Goal: Task Accomplishment & Management: Manage account settings

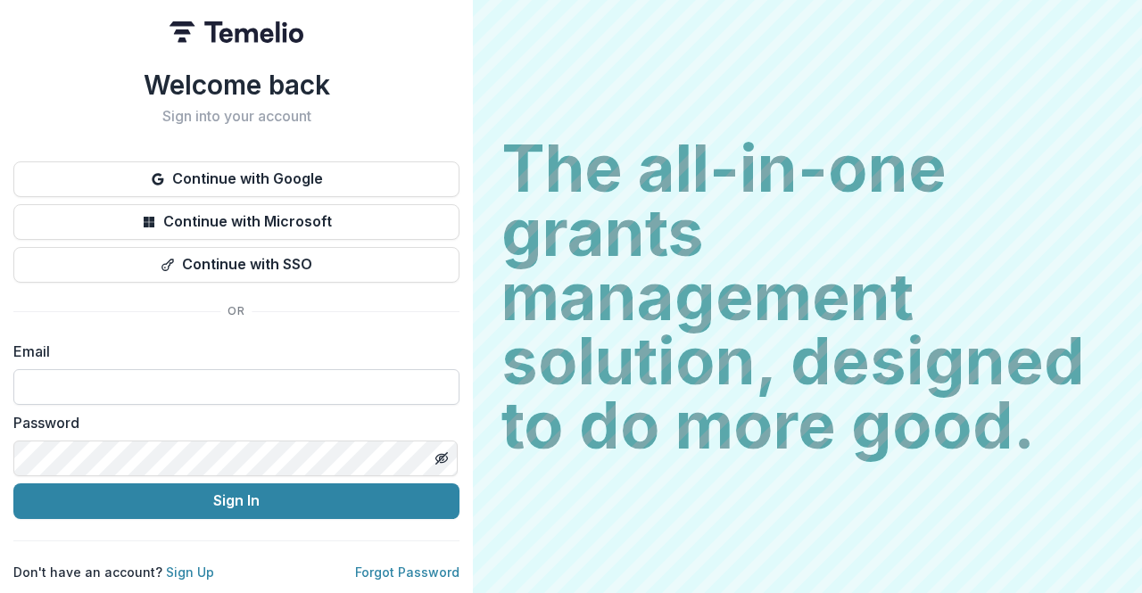
click at [201, 372] on input at bounding box center [236, 387] width 446 height 36
type input "**********"
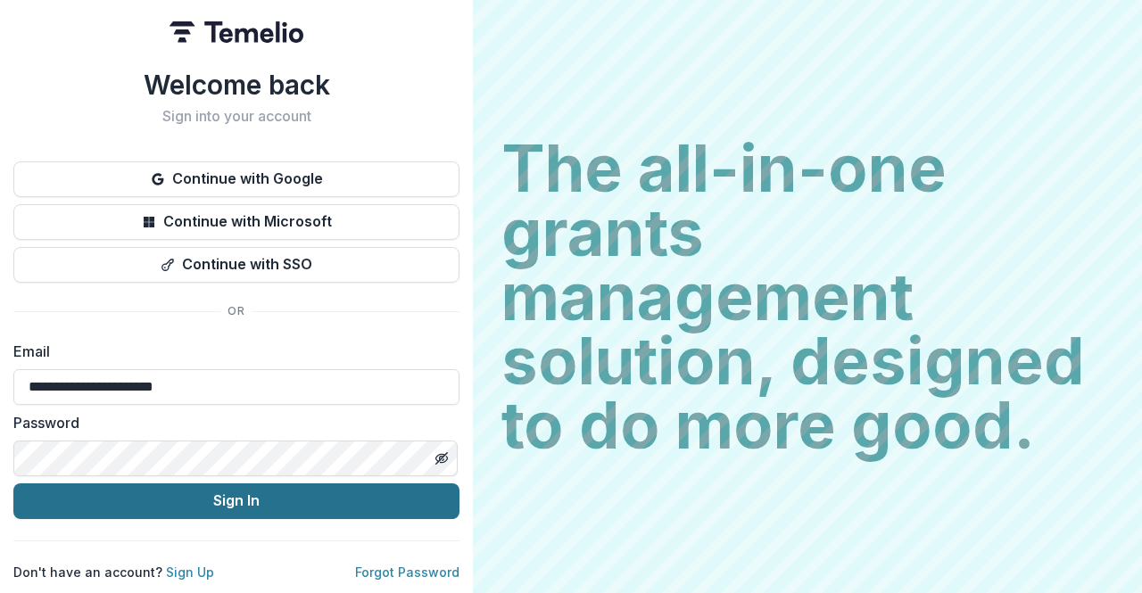
click at [184, 484] on button "Sign In" at bounding box center [236, 501] width 446 height 36
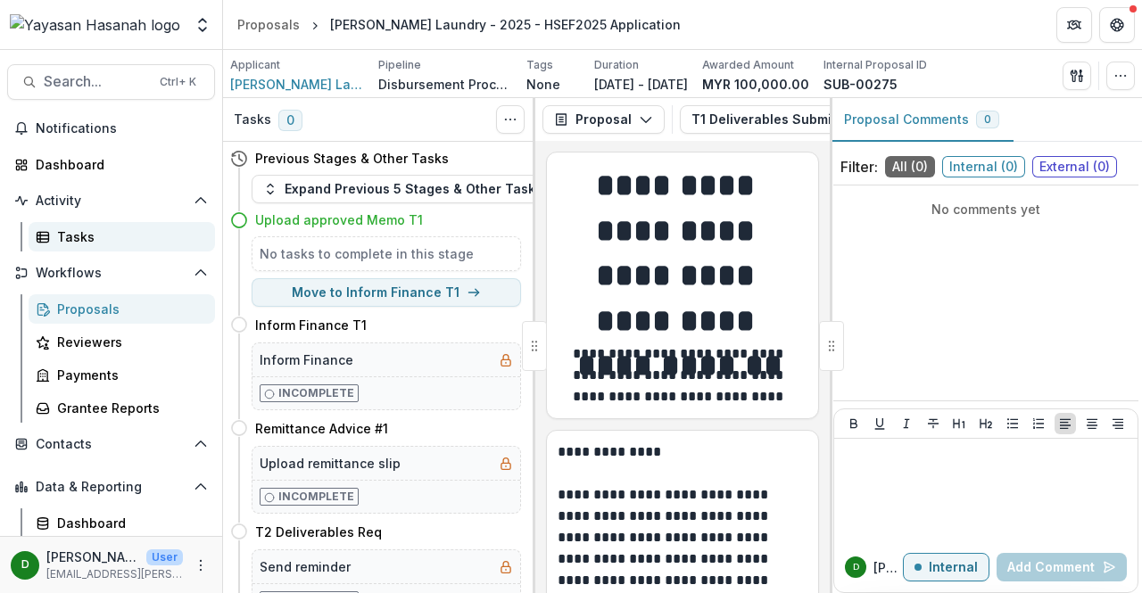
click at [100, 229] on div "Tasks" at bounding box center [129, 236] width 144 height 19
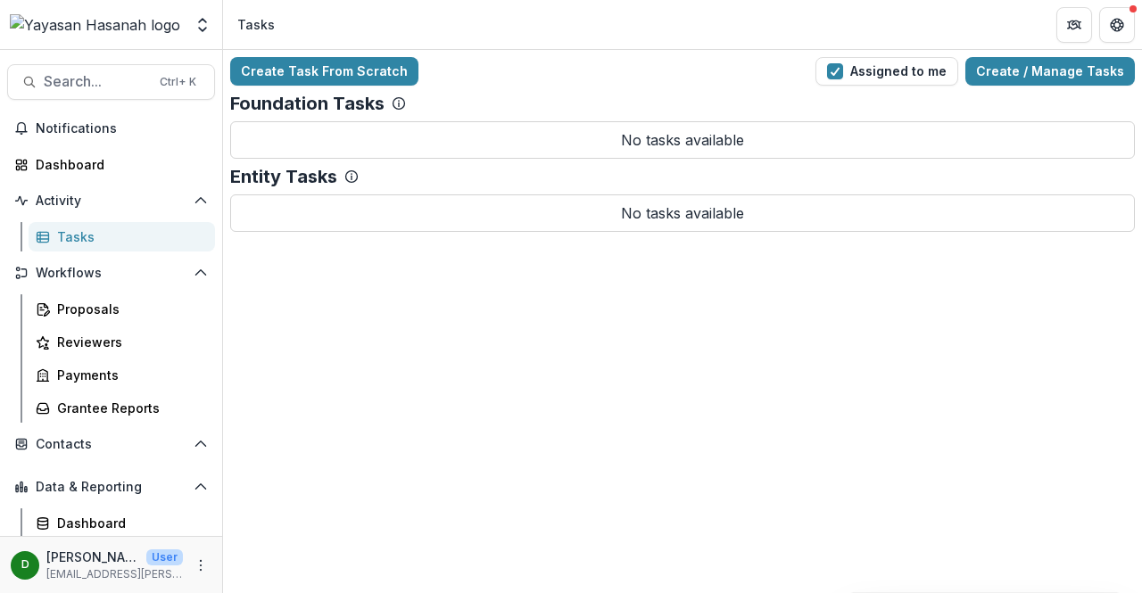
click at [70, 236] on div "Tasks" at bounding box center [129, 236] width 144 height 19
click at [77, 134] on span "Notifications" at bounding box center [122, 128] width 172 height 15
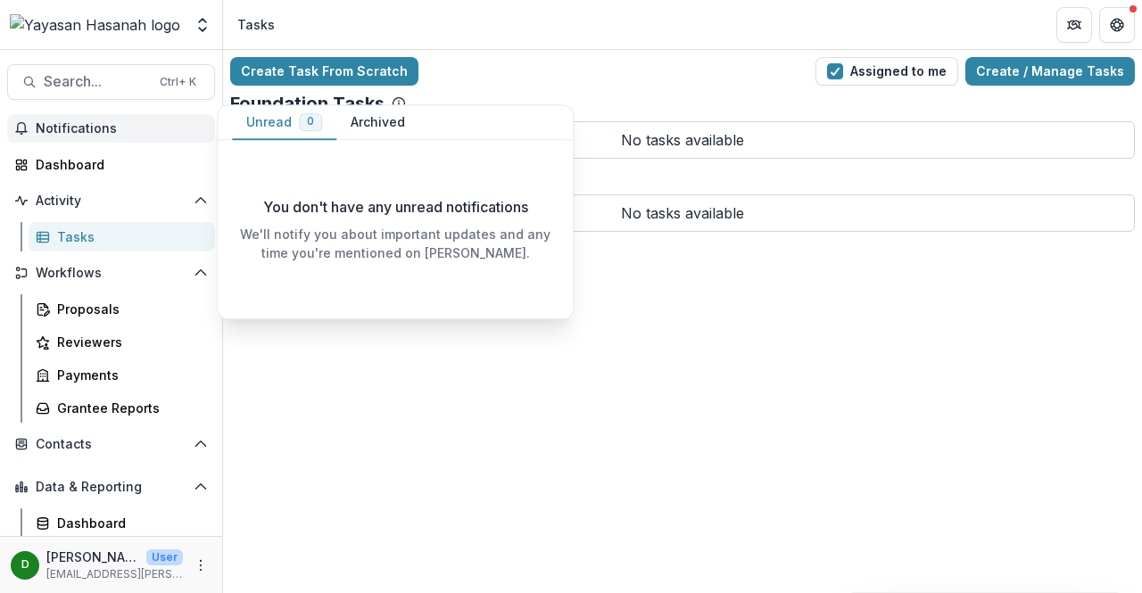
click at [77, 134] on span "Notifications" at bounding box center [122, 128] width 172 height 15
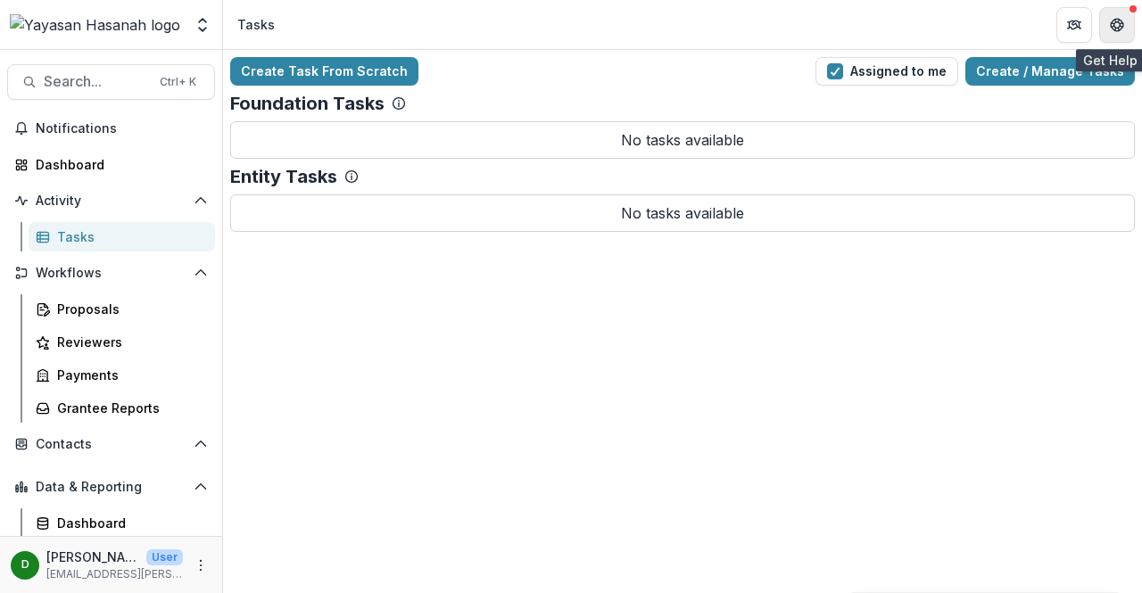
click at [1117, 13] on button "Get Help" at bounding box center [1117, 25] width 36 height 36
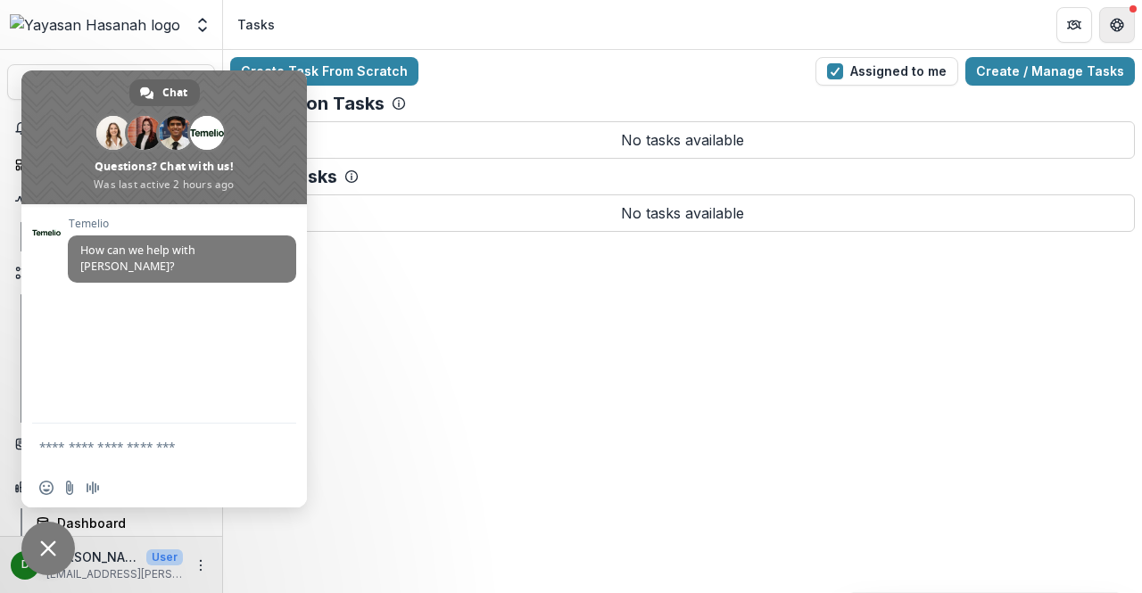
click at [1117, 13] on button "Get Help" at bounding box center [1117, 25] width 36 height 36
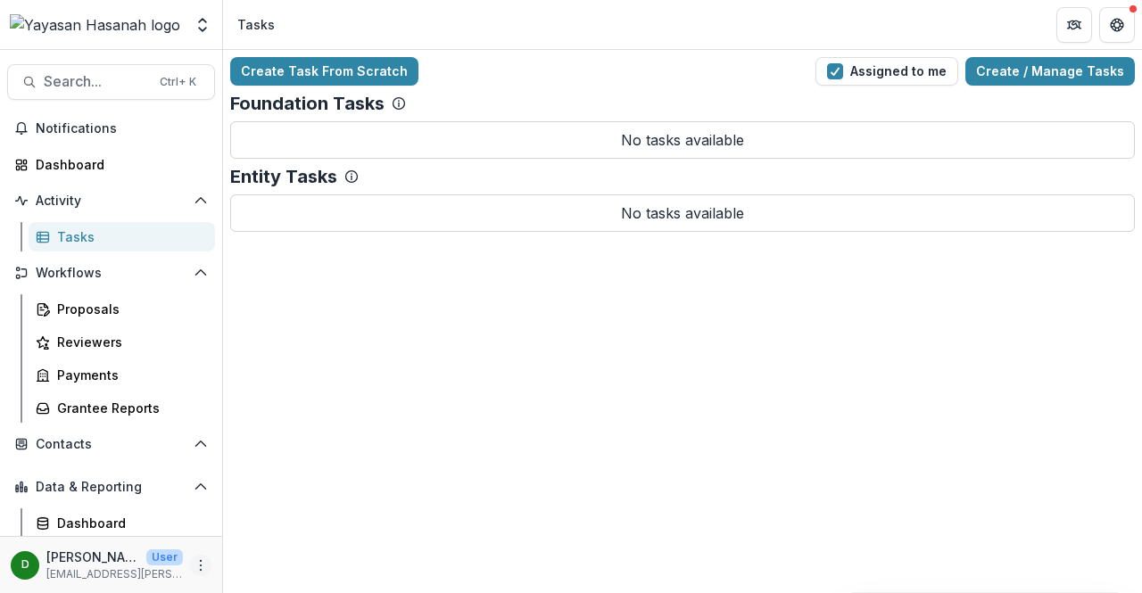
click at [197, 569] on icon "More" at bounding box center [201, 565] width 14 height 14
click at [331, 555] on button "Logout" at bounding box center [313, 556] width 191 height 29
